Goal: Task Accomplishment & Management: Use online tool/utility

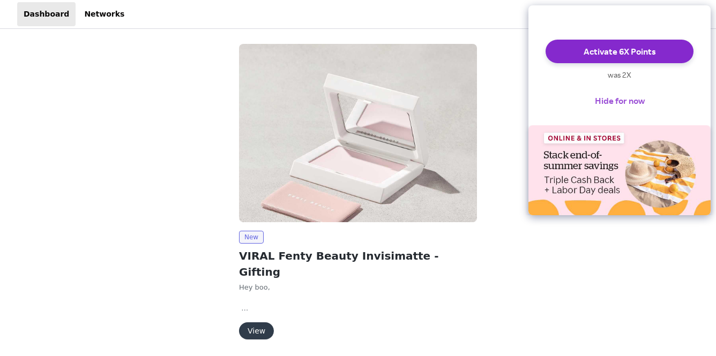
click at [620, 109] on button "Hide for now" at bounding box center [619, 101] width 67 height 24
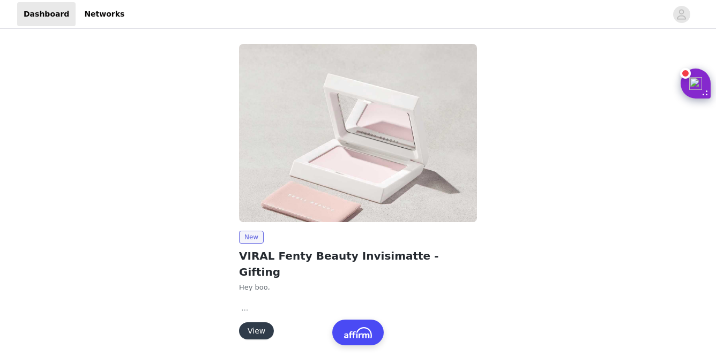
scroll to position [21, 0]
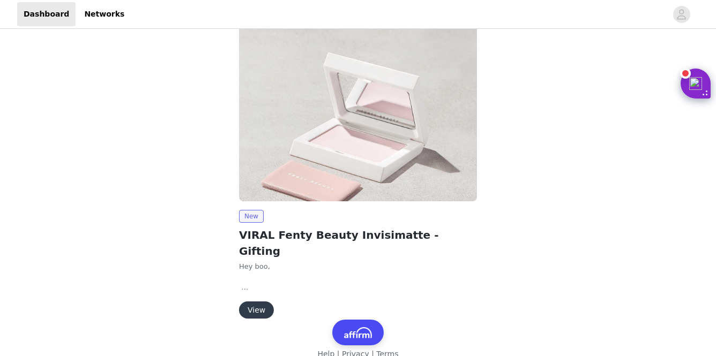
click at [250, 302] on button "View" at bounding box center [256, 310] width 35 height 17
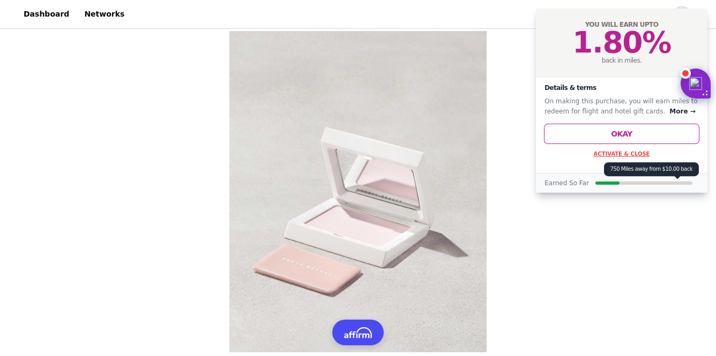
click at [616, 151] on button "Activate & Close" at bounding box center [621, 154] width 56 height 6
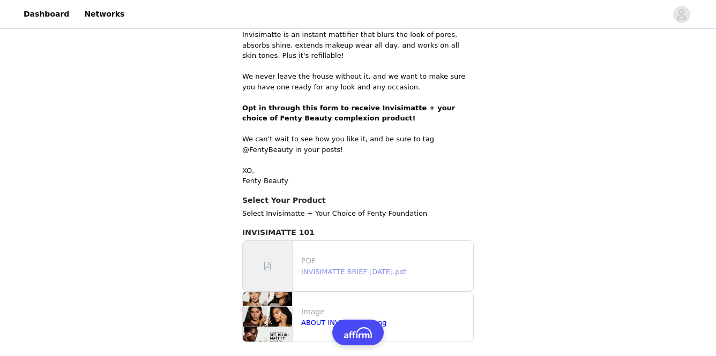
scroll to position [474, 0]
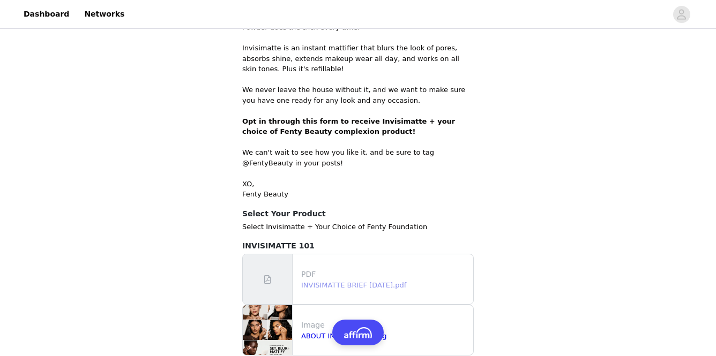
click at [347, 283] on link "INVISIMATTE BRIEF [DATE].pdf" at bounding box center [353, 285] width 105 height 8
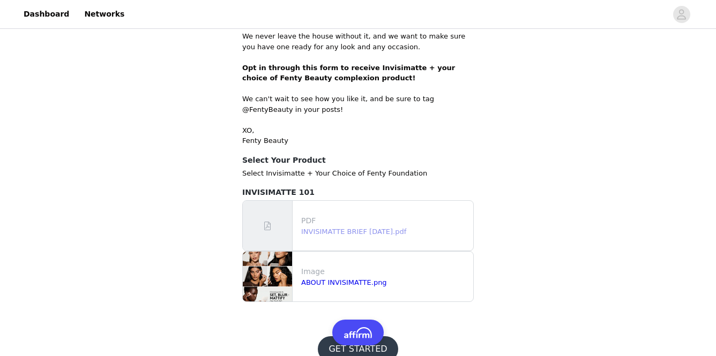
scroll to position [546, 0]
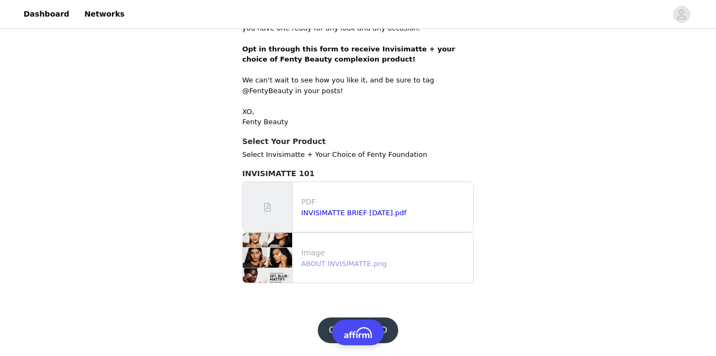
click at [318, 262] on link "ABOUT INVISIMATTE.png" at bounding box center [344, 264] width 86 height 8
click at [329, 335] on button "GET STARTED" at bounding box center [358, 331] width 80 height 26
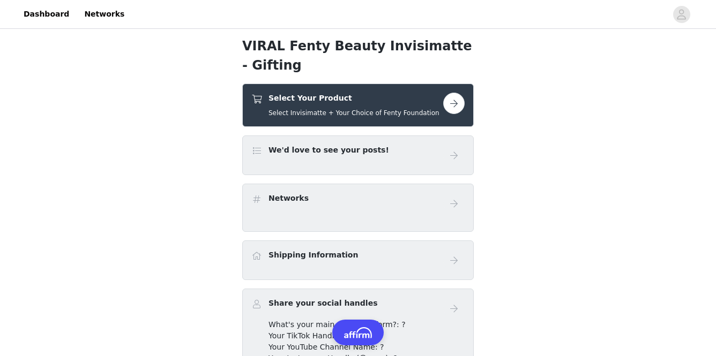
scroll to position [273, 0]
